Goal: Transaction & Acquisition: Purchase product/service

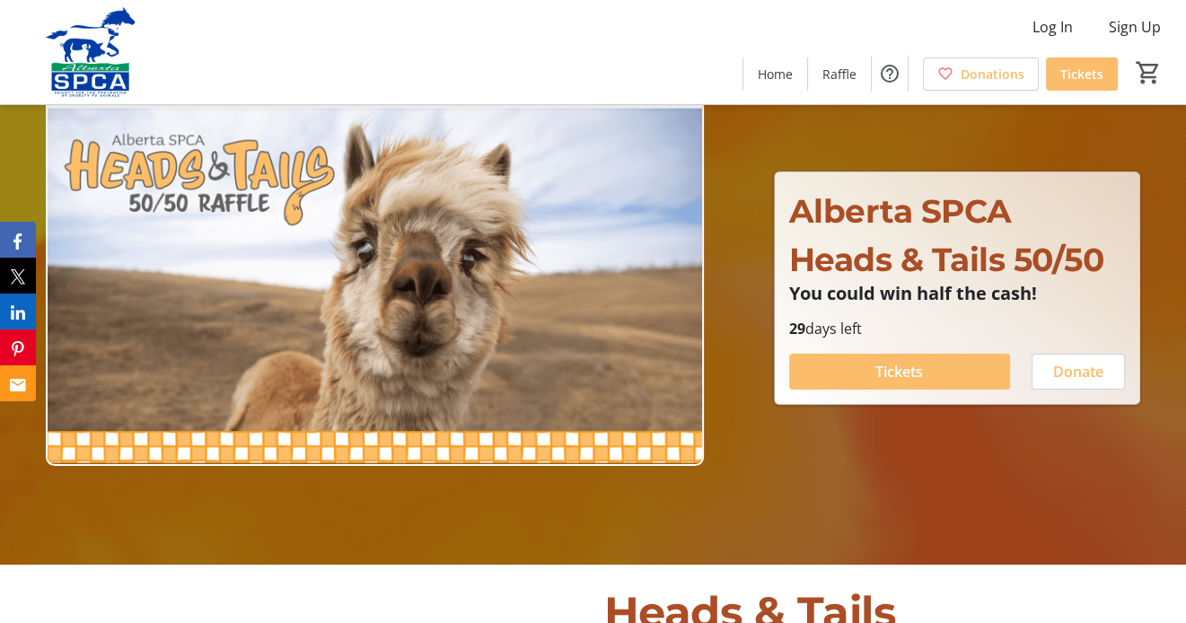
scroll to position [90, 0]
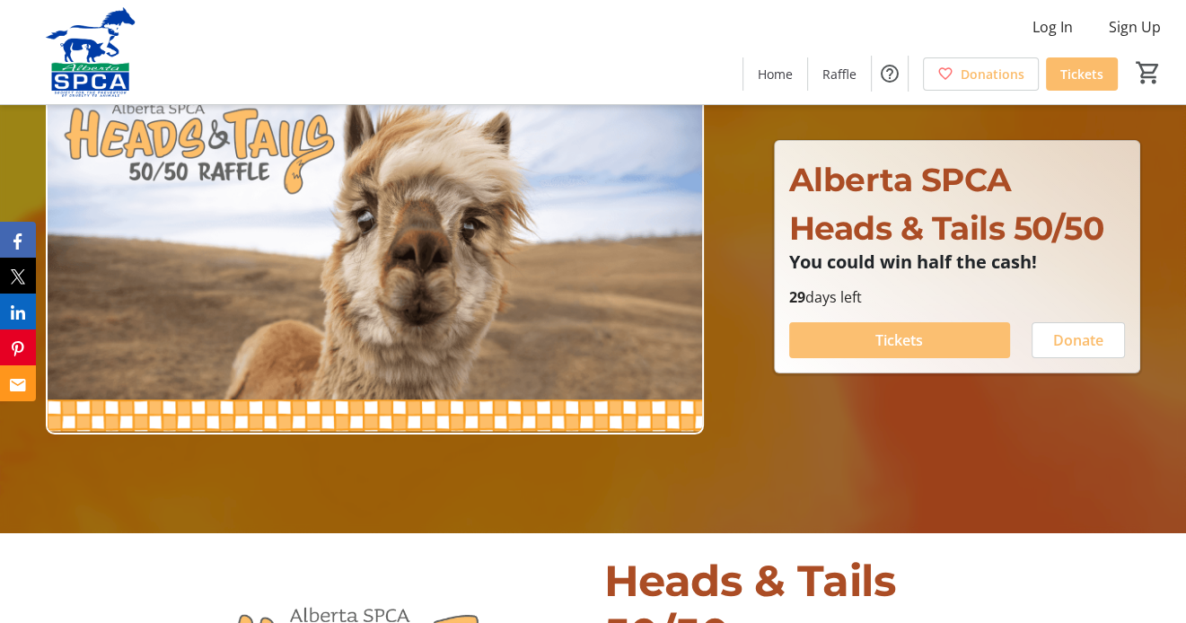
click at [890, 343] on span "Tickets" at bounding box center [899, 340] width 48 height 22
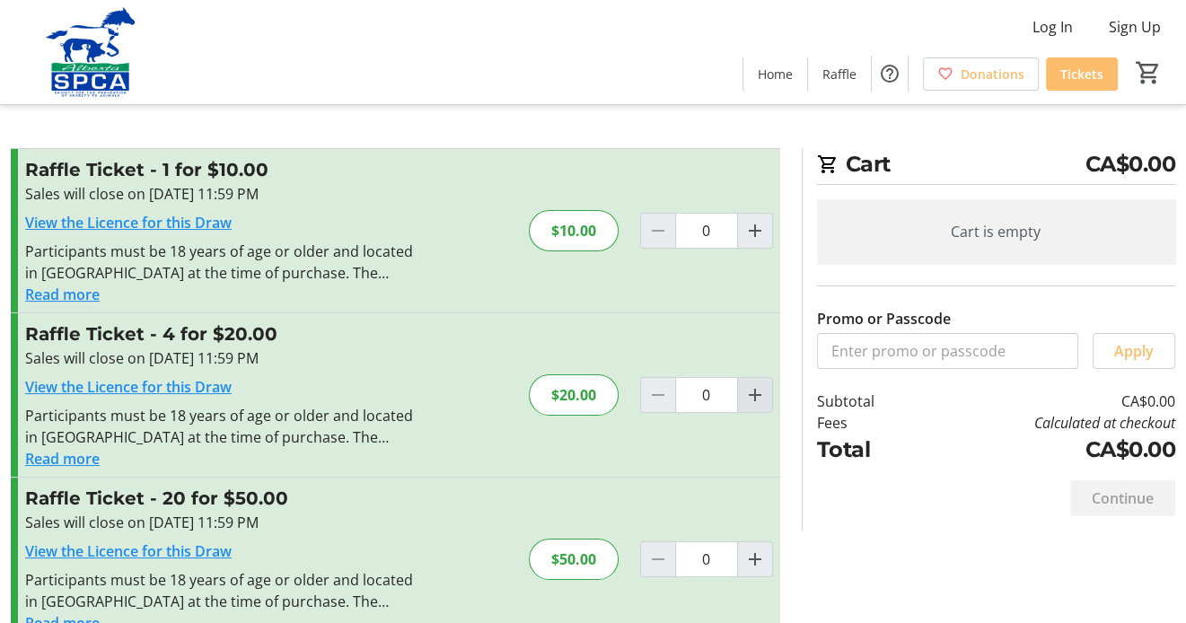
click at [761, 396] on mat-icon "Increment by one" at bounding box center [755, 395] width 22 height 22
type input "1"
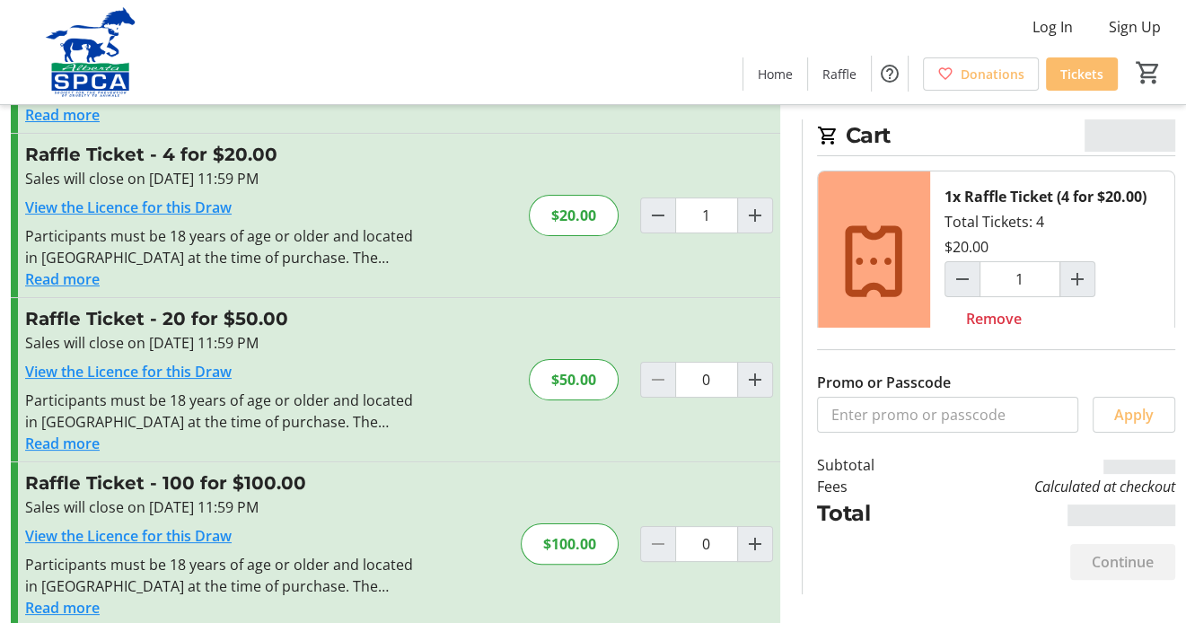
scroll to position [202, 0]
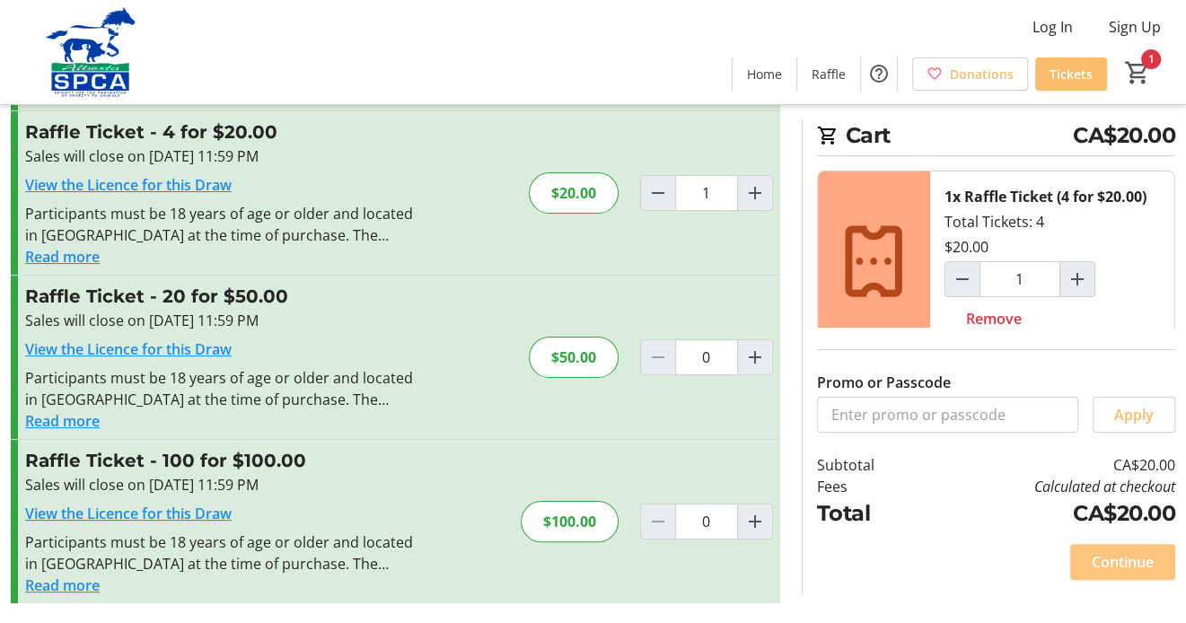
click at [1099, 550] on span at bounding box center [1122, 561] width 105 height 43
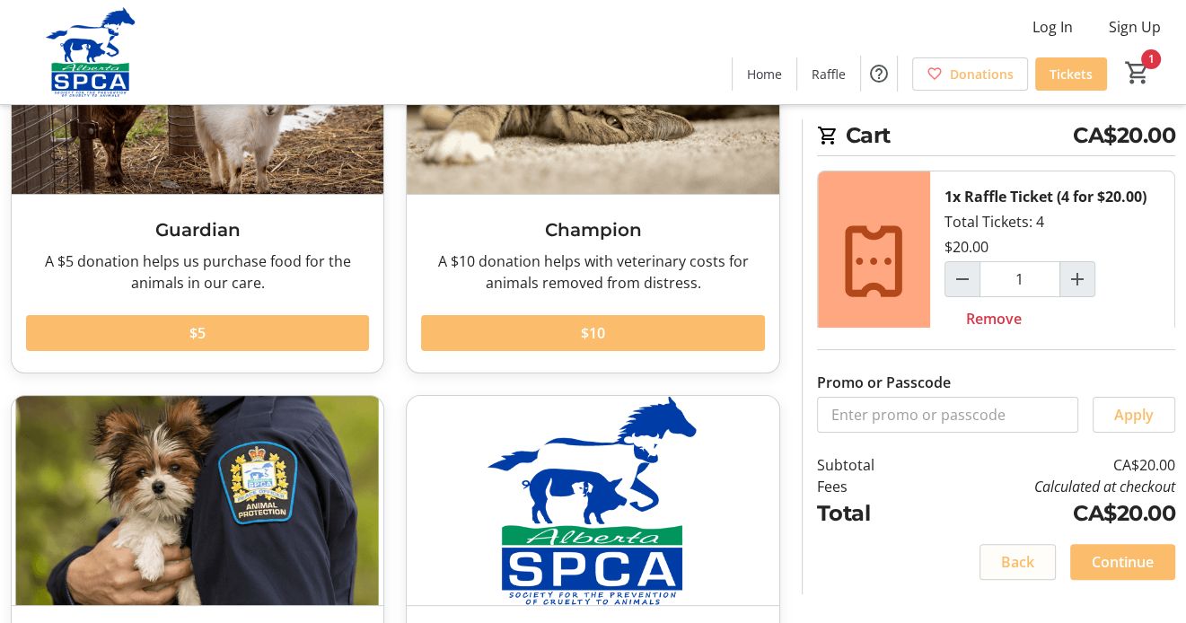
scroll to position [269, 0]
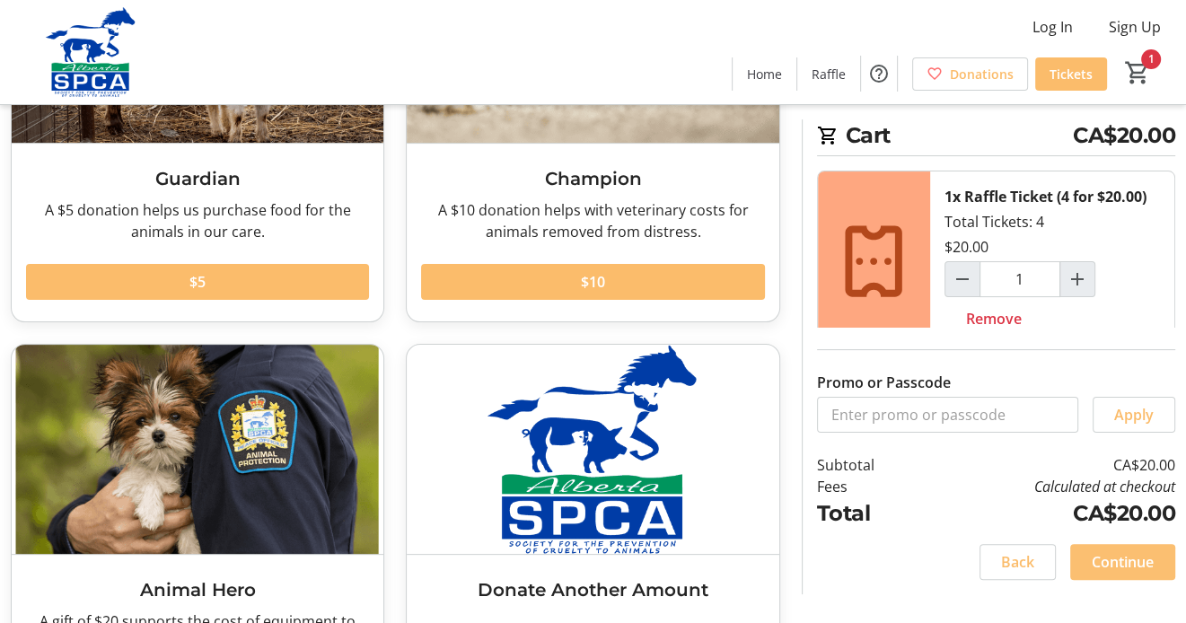
click at [1145, 560] on span "Continue" at bounding box center [1123, 562] width 62 height 22
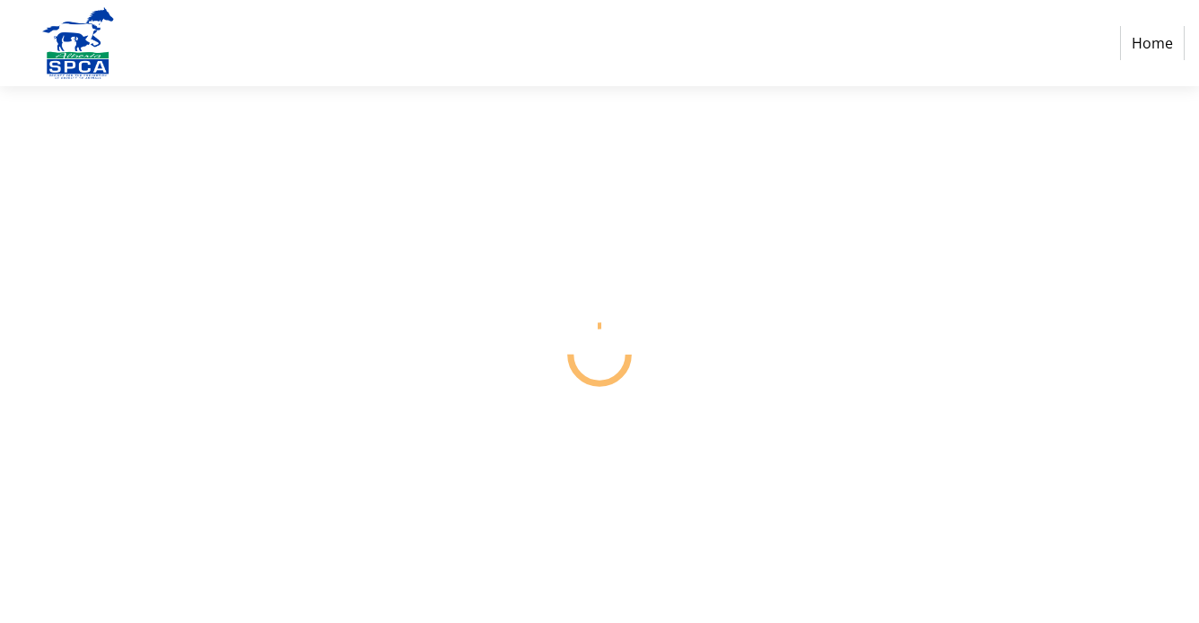
select select "CA"
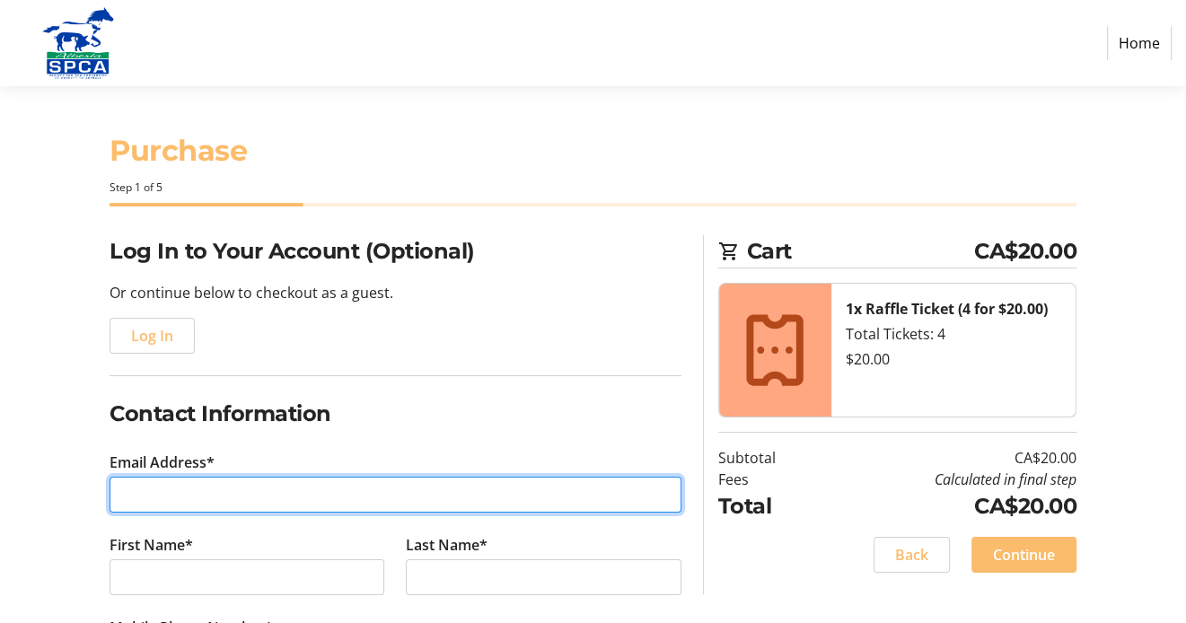
click at [162, 485] on input "Email Address*" at bounding box center [396, 495] width 572 height 36
type input "[EMAIL_ADDRESS][DOMAIN_NAME]"
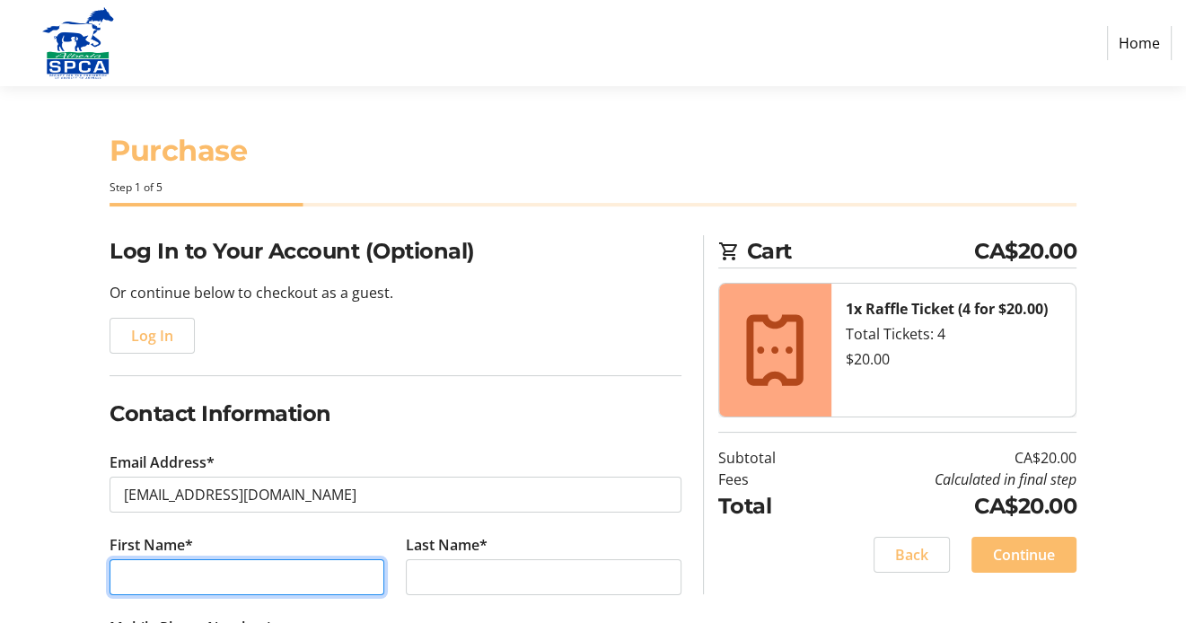
type input "[PERSON_NAME]"
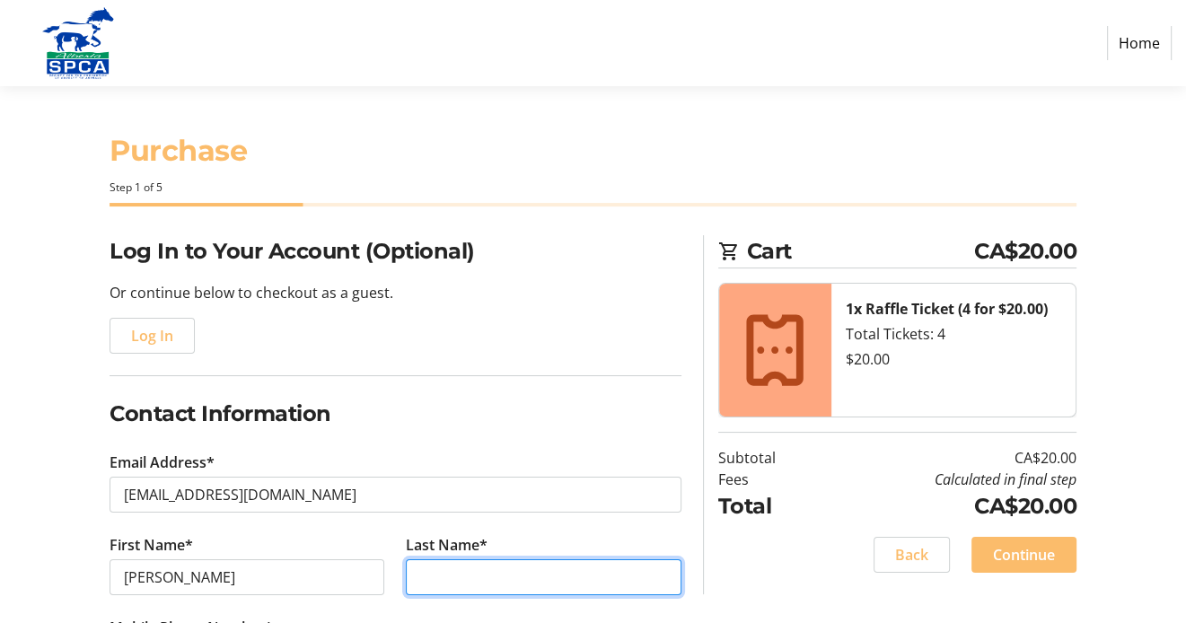
type input "Argent"
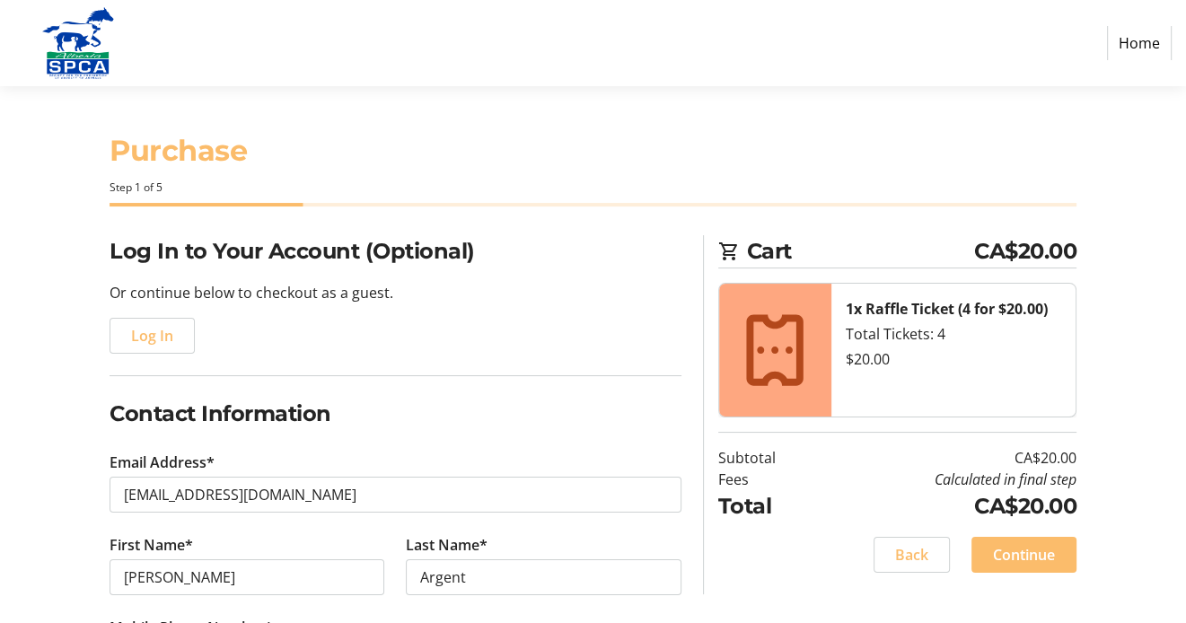
type input "[PHONE_NUMBER]"
type input "[STREET_ADDRESS]"
type input "[PERSON_NAME]"
select select "AB"
type input "T9E 4Y5"
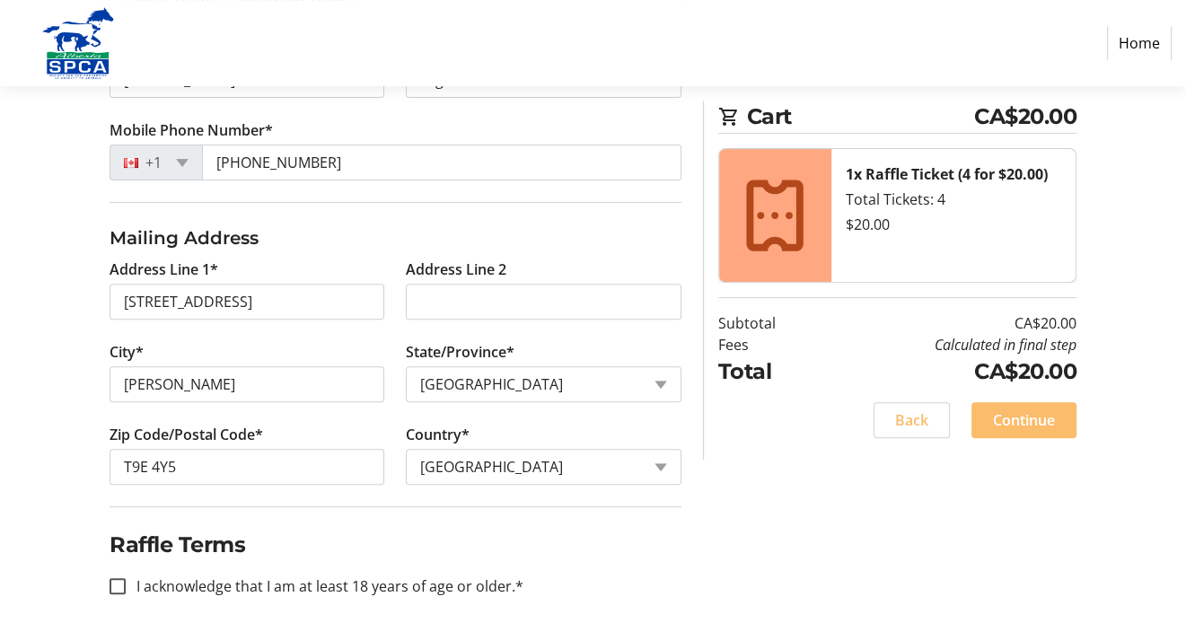
scroll to position [511, 0]
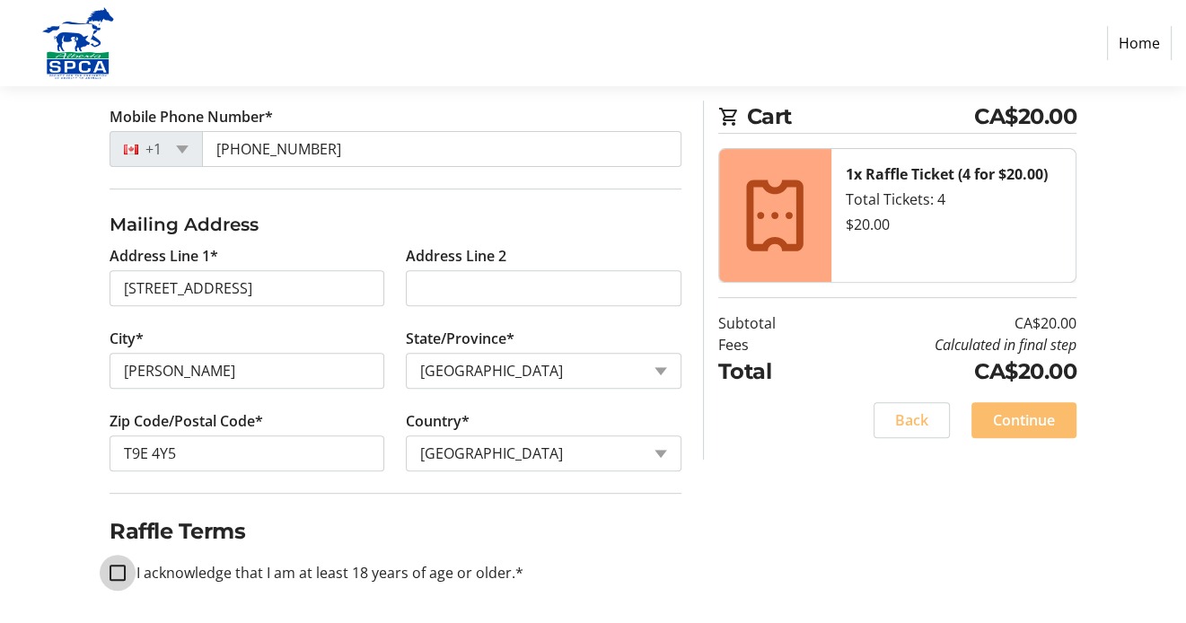
click at [118, 567] on input "I acknowledge that I am at least 18 years of age or older.*" at bounding box center [118, 573] width 16 height 16
checkbox input "true"
click at [1058, 430] on span at bounding box center [1023, 420] width 105 height 43
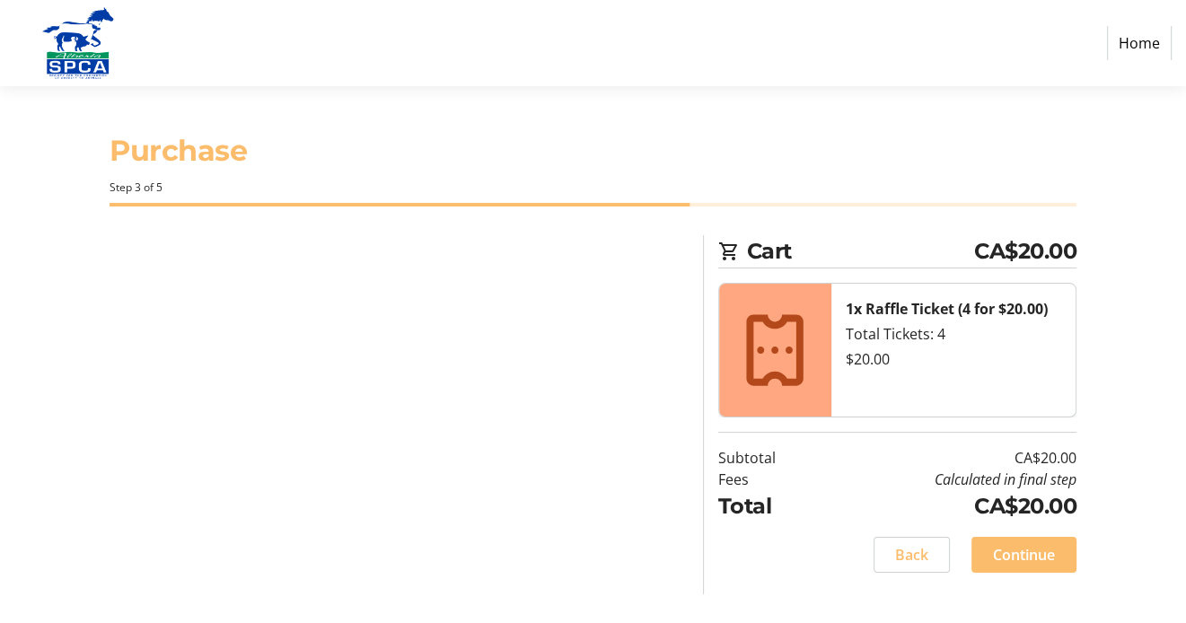
scroll to position [0, 0]
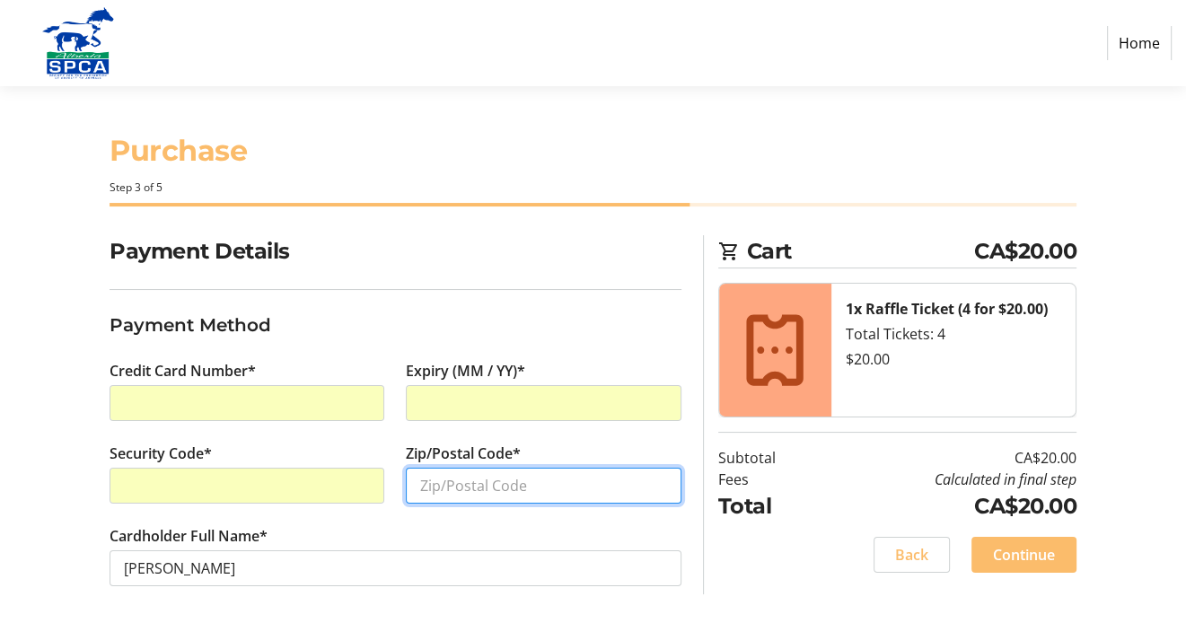
click at [486, 488] on input "Zip/Postal Code*" at bounding box center [543, 486] width 275 height 36
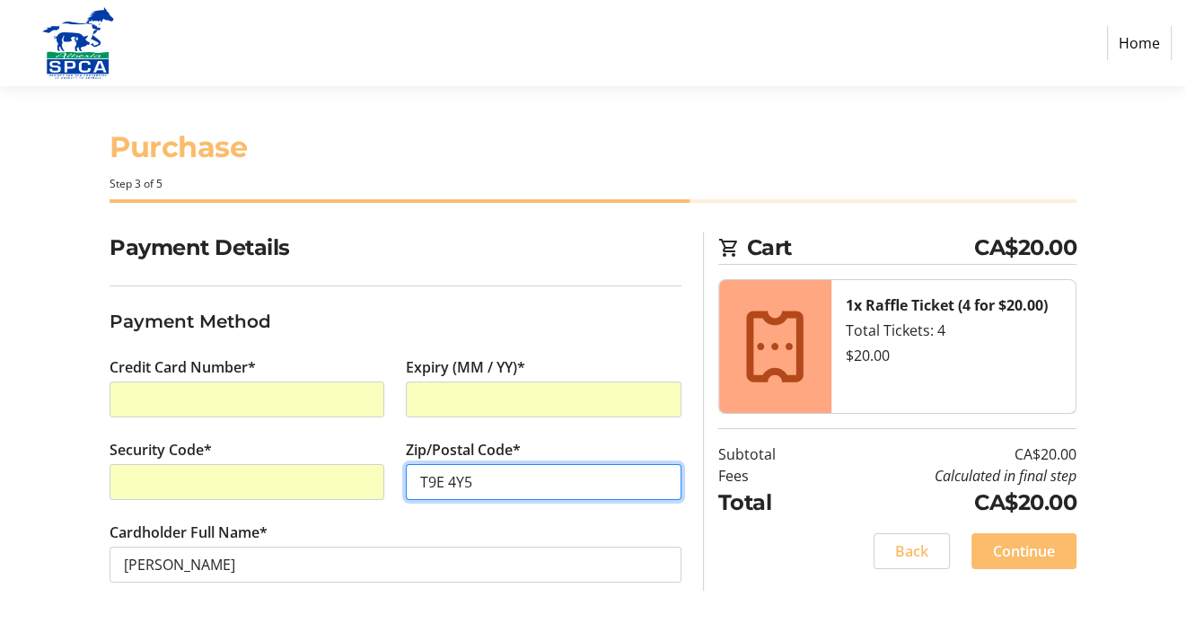
scroll to position [4, 0]
type input "T9E 4Y5"
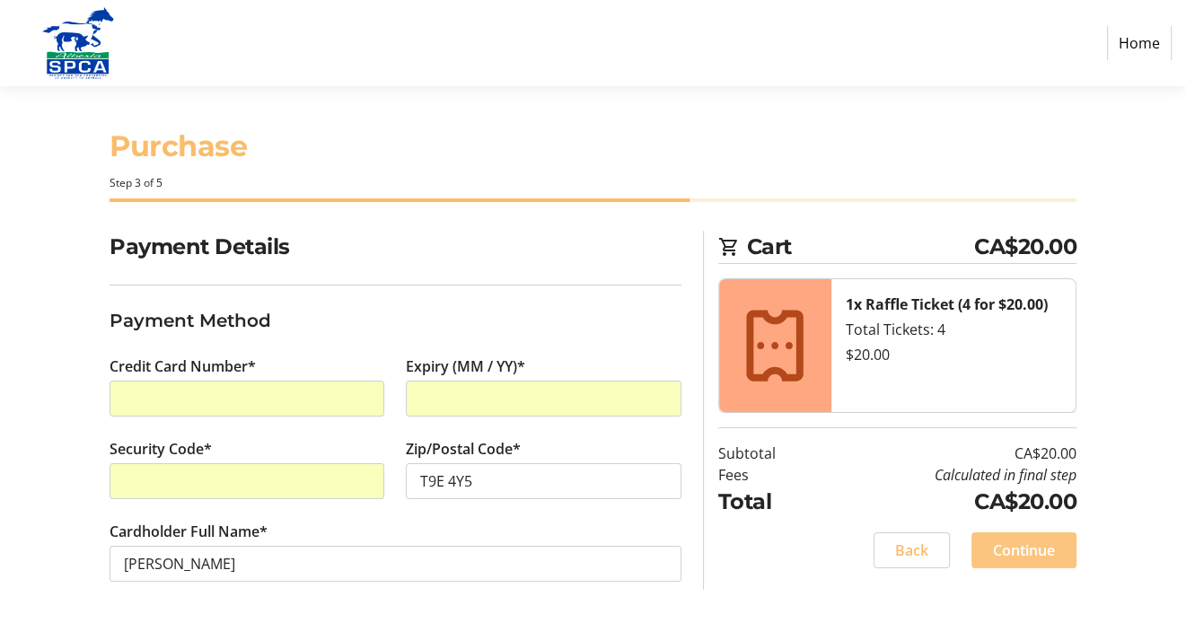
click at [1037, 553] on span "Continue" at bounding box center [1024, 551] width 62 height 22
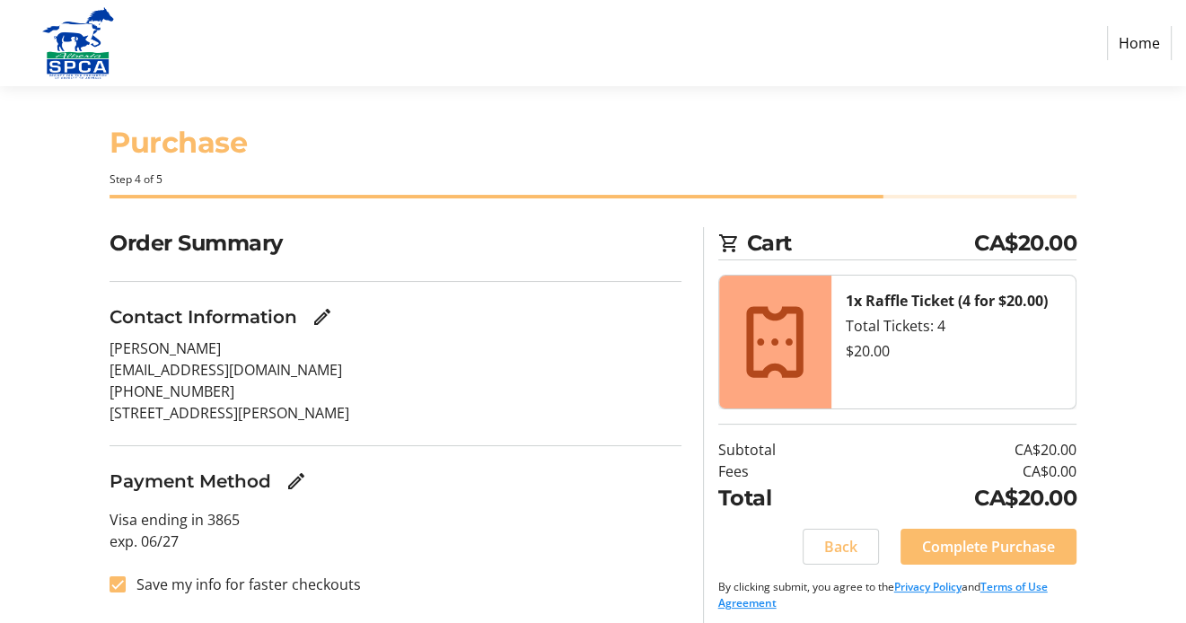
scroll to position [17, 0]
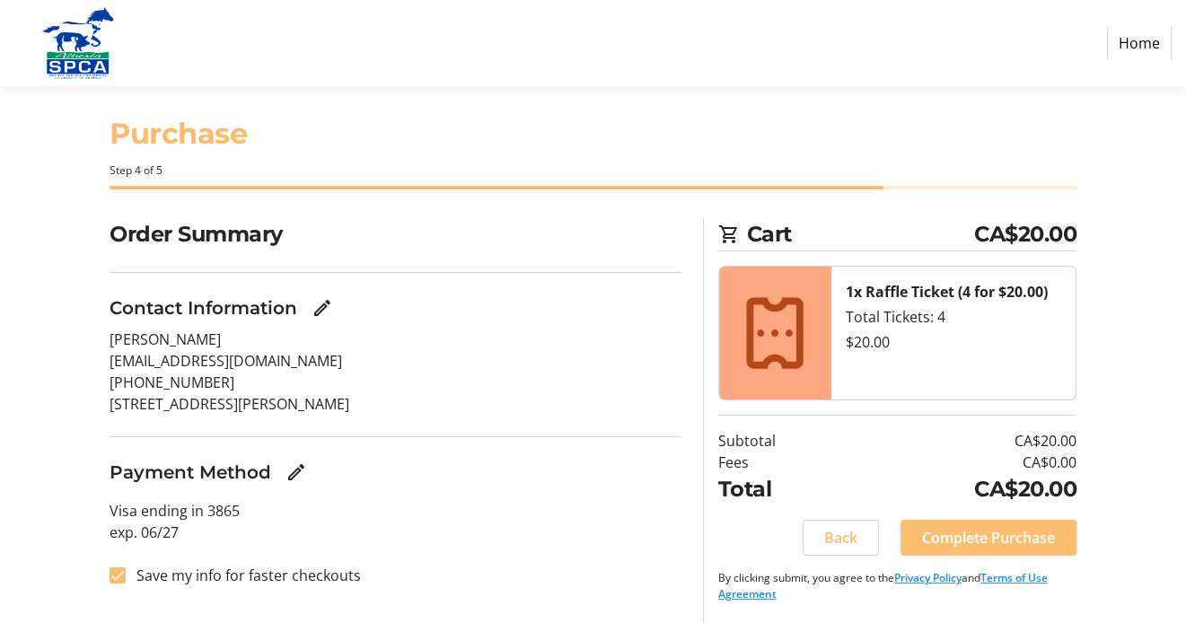
click at [988, 539] on span "Complete Purchase" at bounding box center [988, 538] width 133 height 22
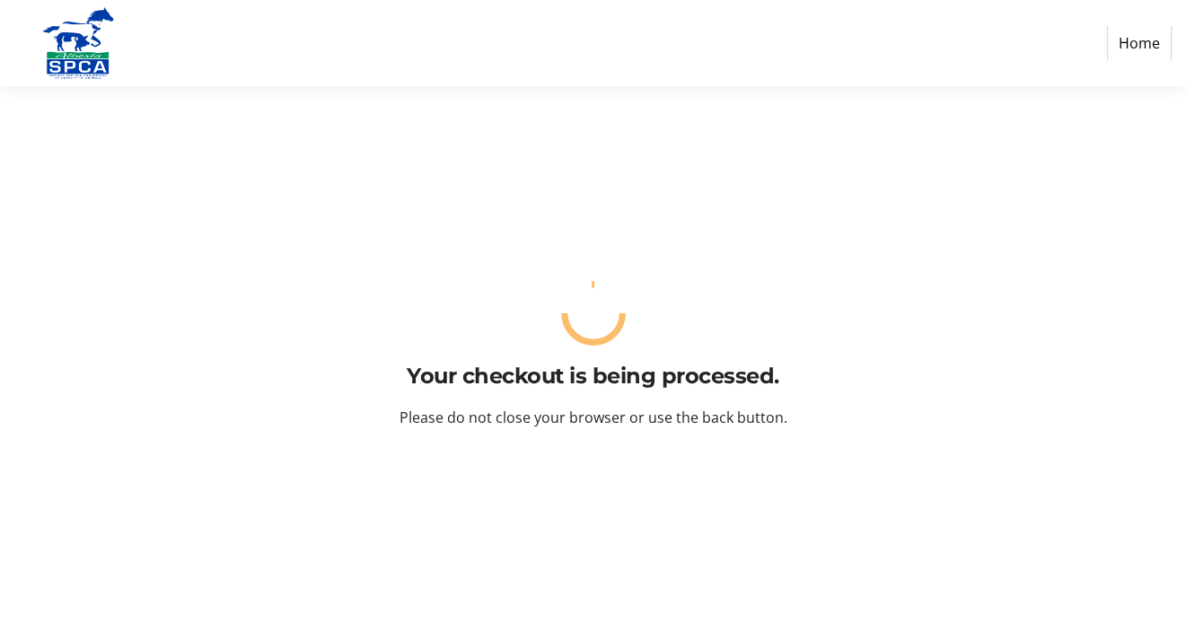
scroll to position [0, 0]
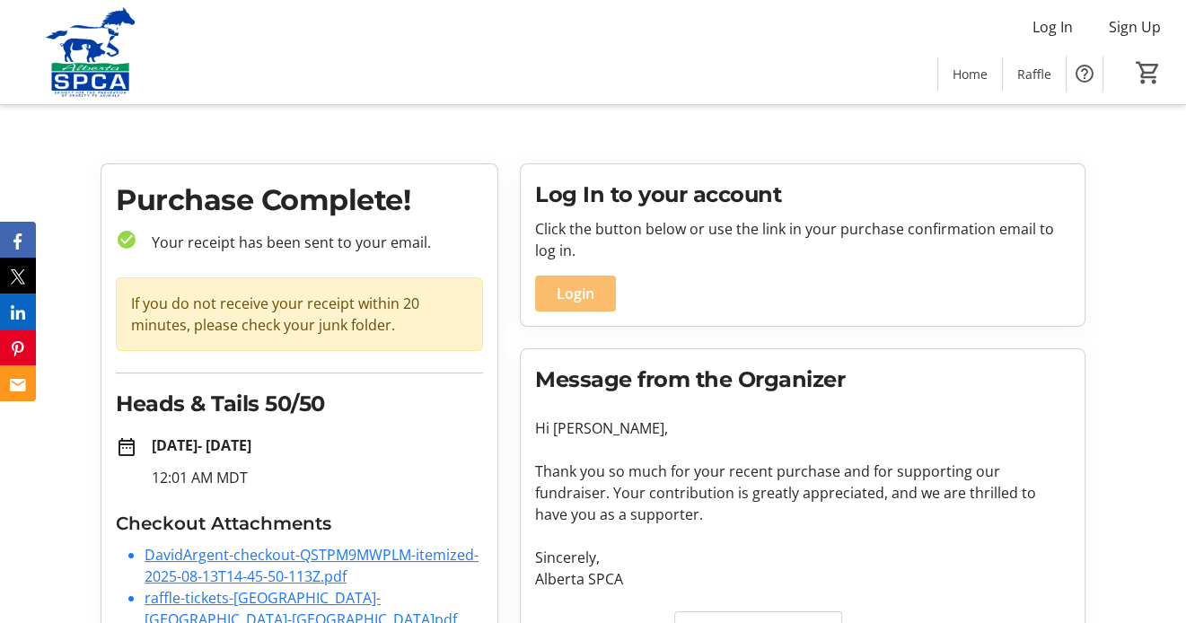
click at [409, 596] on link "raffle-tickets-[GEOGRAPHIC_DATA]-[GEOGRAPHIC_DATA]-[GEOGRAPHIC_DATA]pdf" at bounding box center [301, 608] width 312 height 41
